Goal: Transaction & Acquisition: Purchase product/service

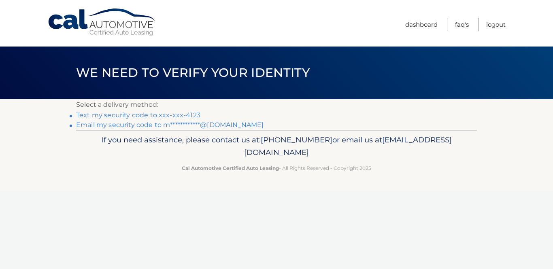
click at [553, 40] on div "Cal Automotive Menu Dashboard FAQ's Logout" at bounding box center [276, 23] width 553 height 47
drag, startPoint x: 551, startPoint y: 10, endPoint x: 551, endPoint y: 30, distance: 20.2
click at [551, 30] on div "Cal Automotive Menu Dashboard FAQ's Logout" at bounding box center [276, 23] width 553 height 47
click at [117, 116] on link "Text my security code to xxx-xxx-4123" at bounding box center [138, 115] width 124 height 8
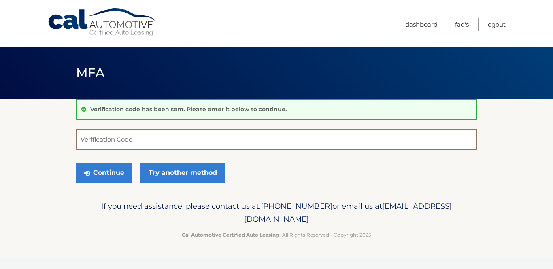
click at [90, 140] on input "Verification Code" at bounding box center [276, 140] width 401 height 20
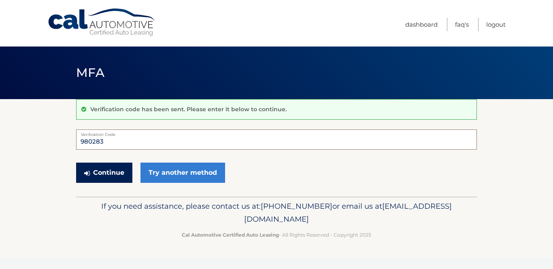
type input "980283"
click at [113, 170] on button "Continue" at bounding box center [104, 173] width 56 height 20
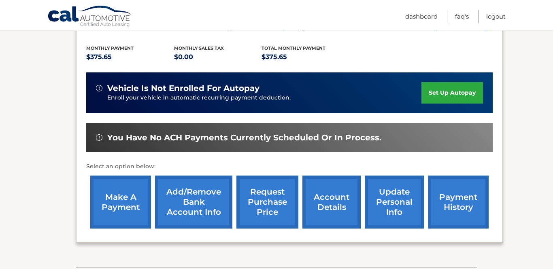
scroll to position [146, 0]
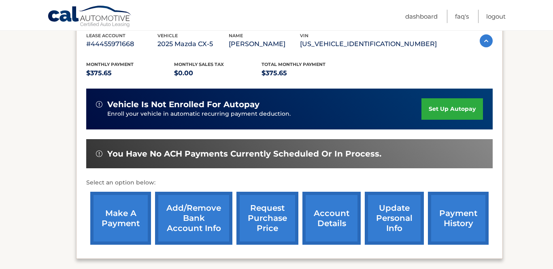
click at [124, 222] on link "make a payment" at bounding box center [120, 218] width 61 height 53
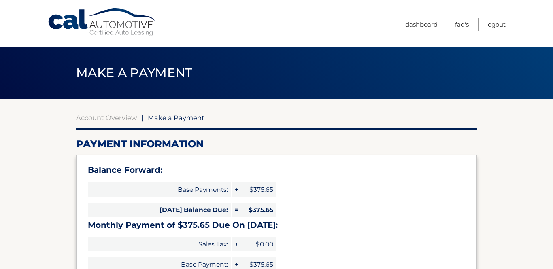
select select "Yzc3NmE5ZWYtOTc0YS00YzAyLTllMTYtZTk1MzgxZjAwNzNl"
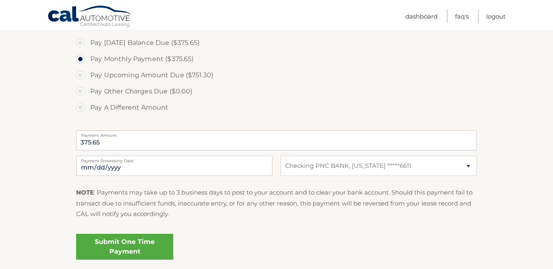
scroll to position [291, 0]
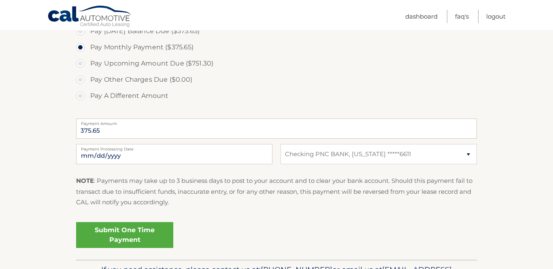
click at [158, 238] on link "Submit One Time Payment" at bounding box center [124, 235] width 97 height 26
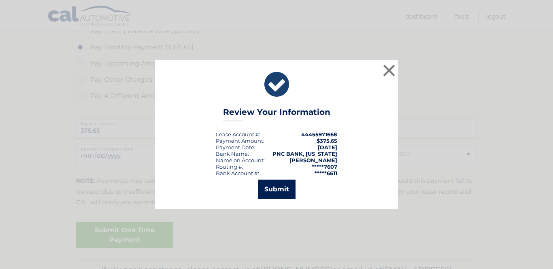
click at [277, 189] on button "Submit" at bounding box center [277, 189] width 38 height 19
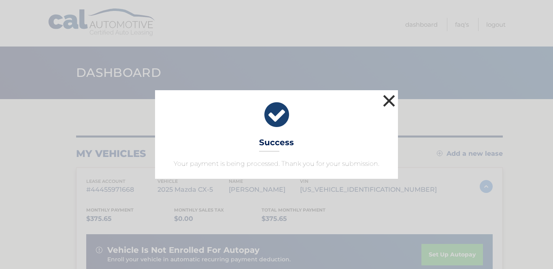
click at [389, 102] on button "×" at bounding box center [389, 101] width 16 height 16
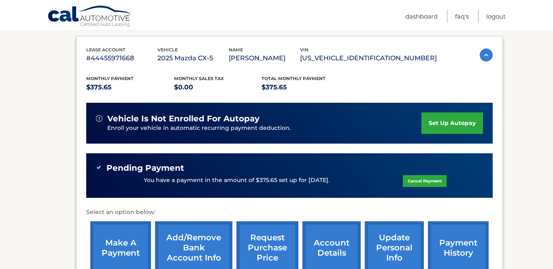
scroll to position [130, 0]
